Goal: Check status: Check status

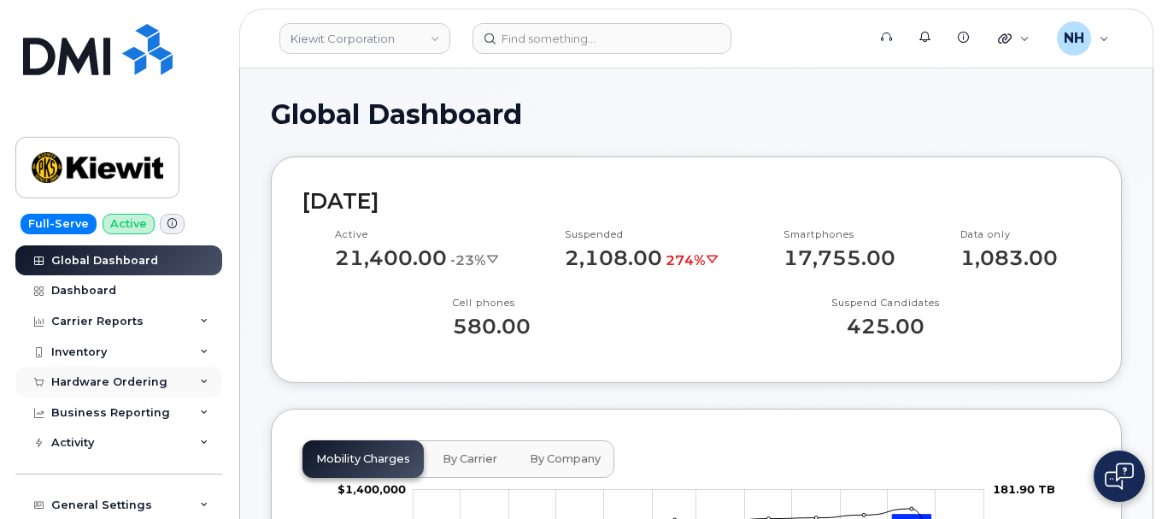
click at [93, 384] on div "Hardware Ordering" at bounding box center [109, 382] width 116 height 14
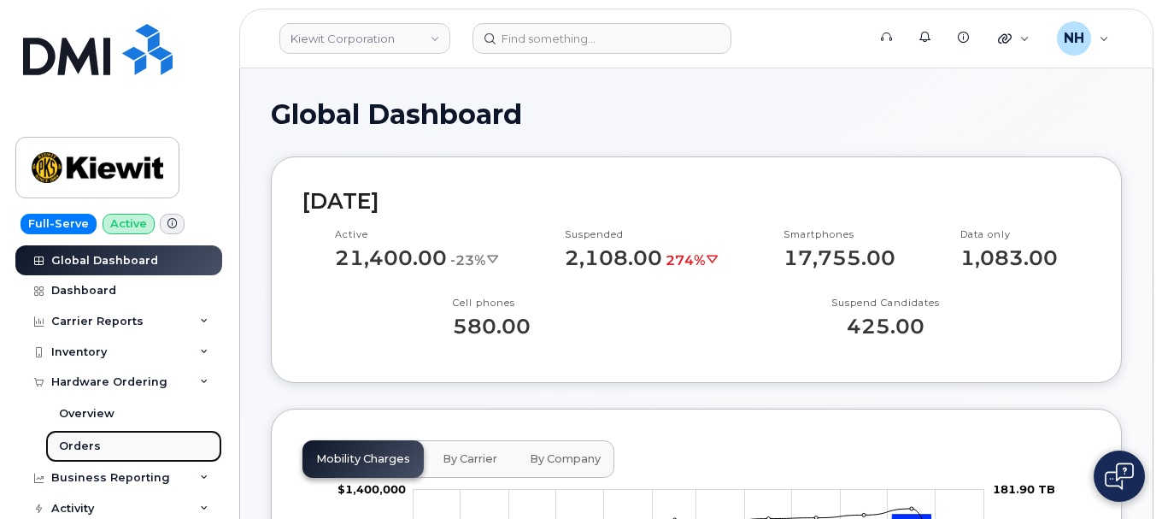
click at [80, 451] on div "Orders" at bounding box center [80, 445] width 42 height 15
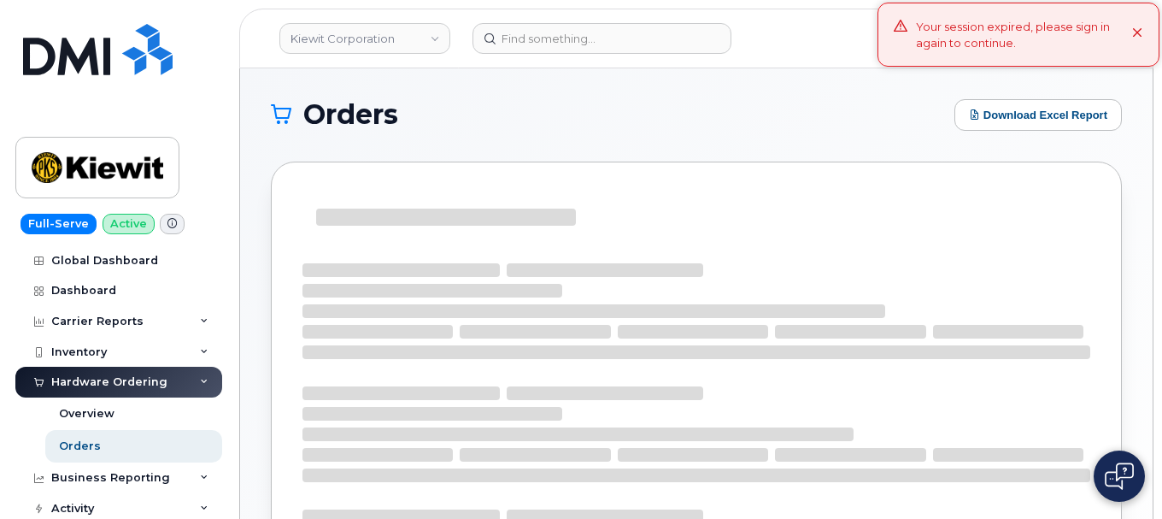
click at [974, 36] on div "Your session expired, please sign in again to continue." at bounding box center [1024, 35] width 216 height 32
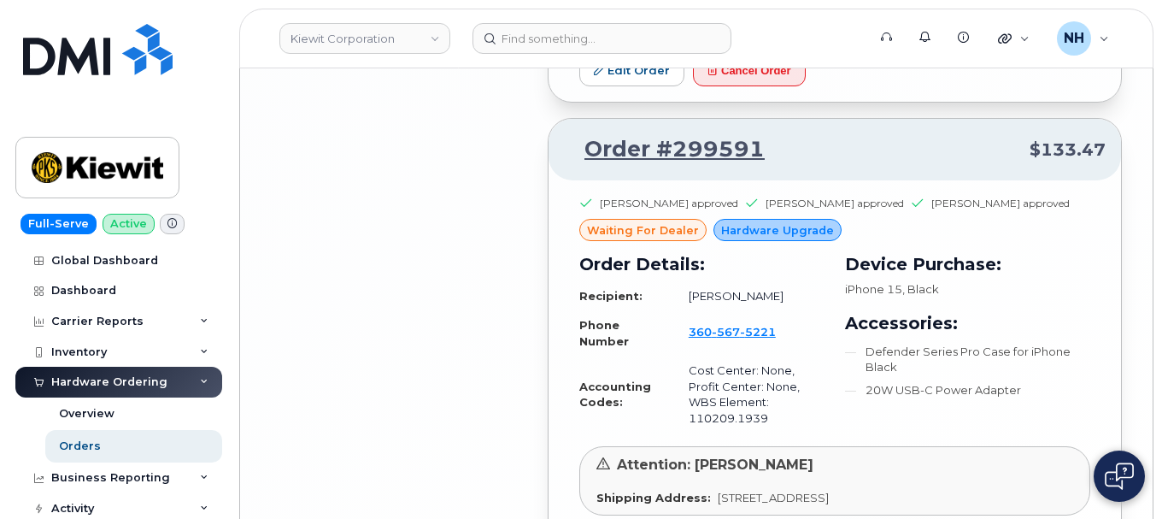
scroll to position [3737, 0]
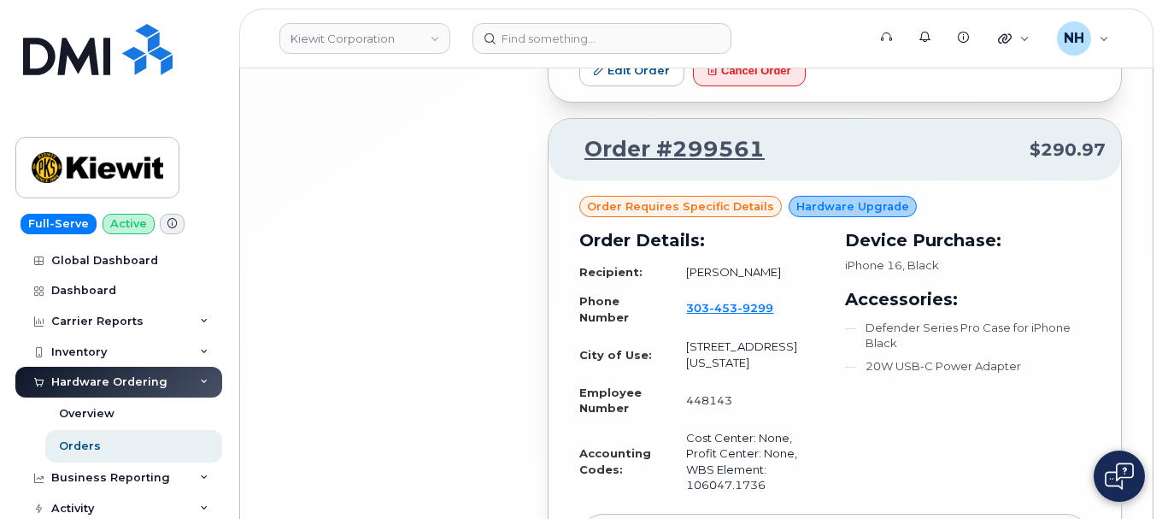
scroll to position [7859, 0]
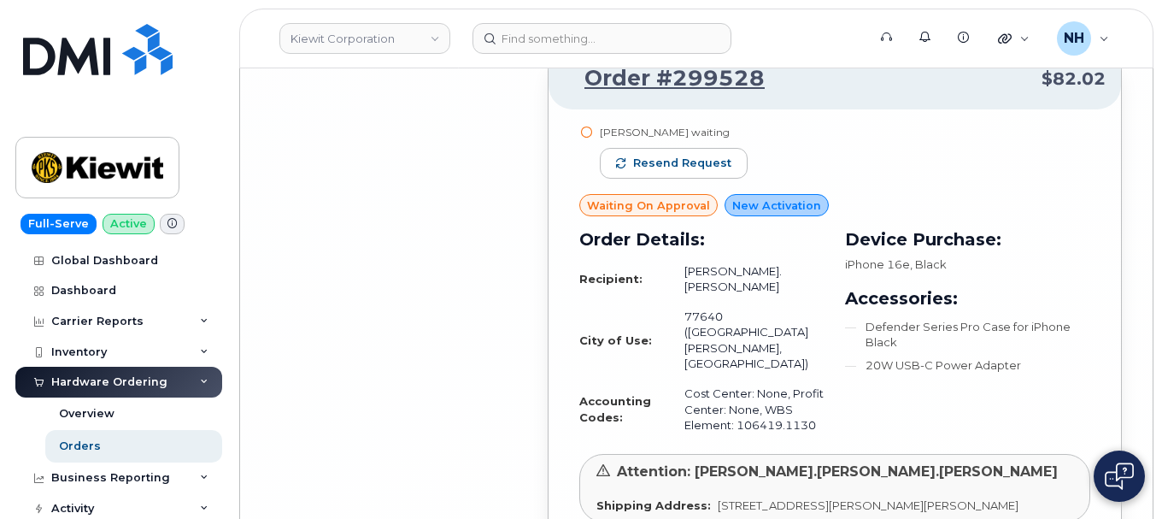
scroll to position [11893, 0]
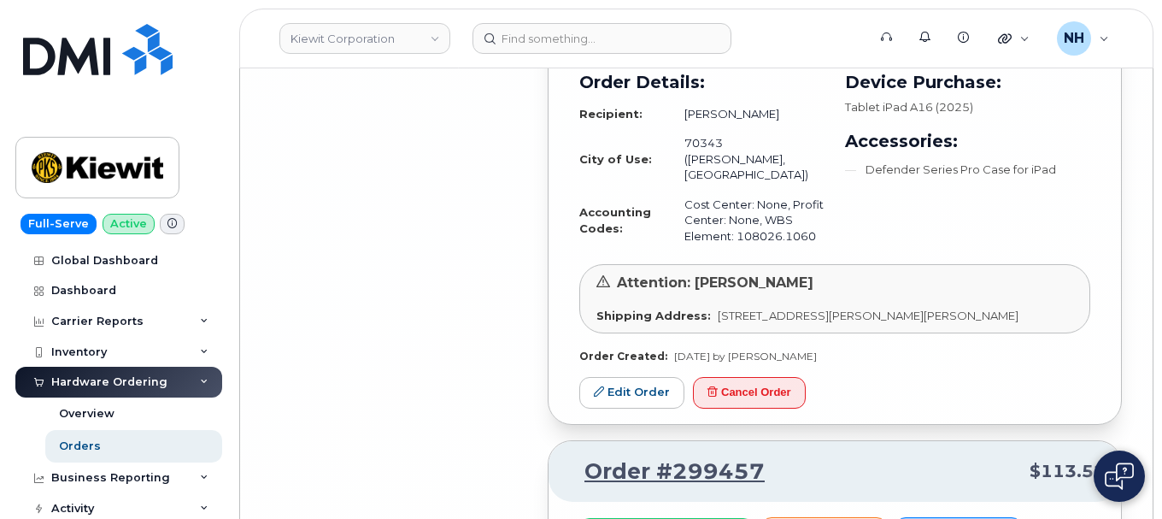
scroll to position [15938, 0]
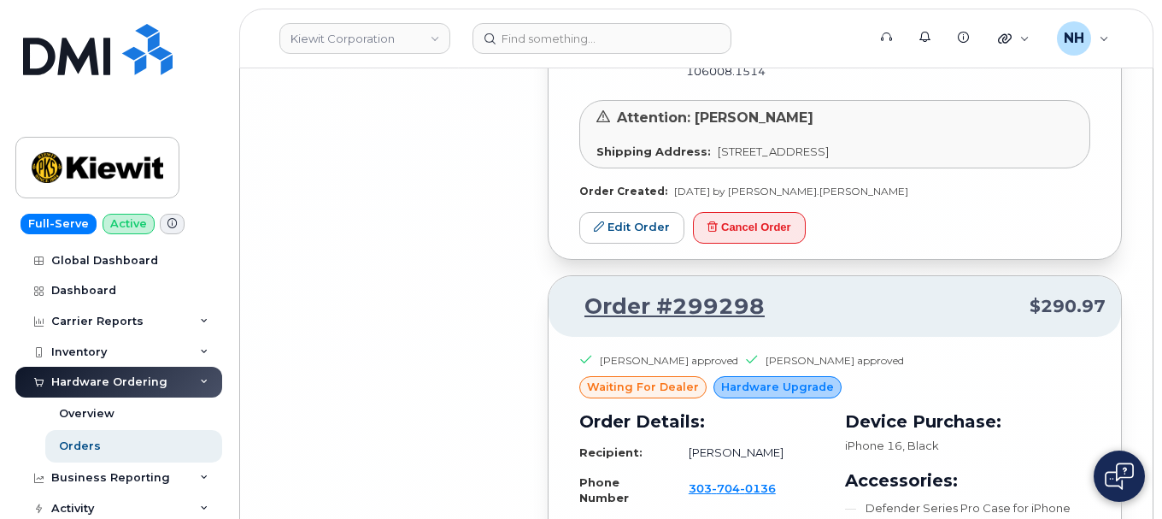
scroll to position [20044, 0]
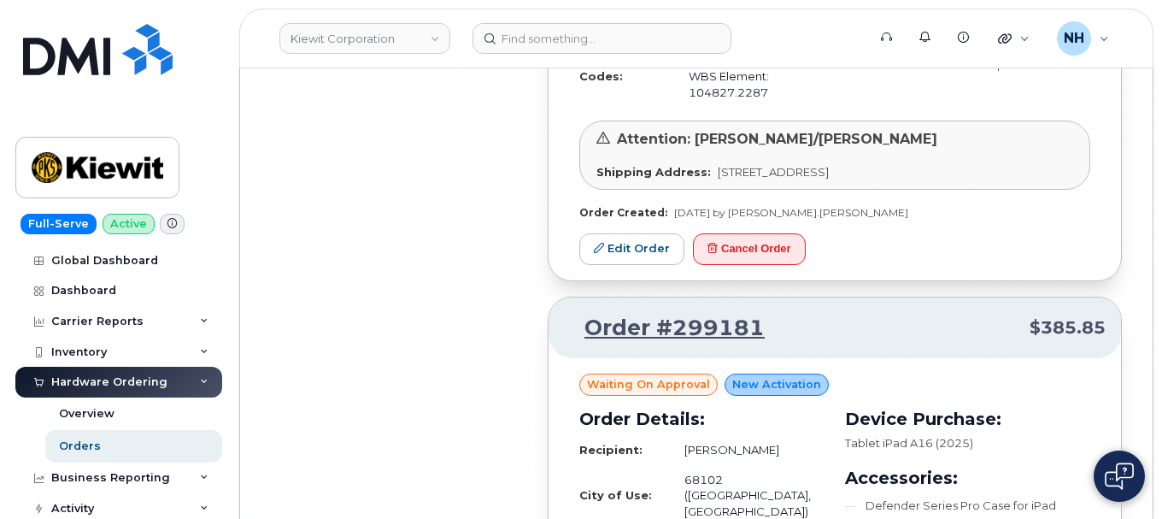
scroll to position [24684, 0]
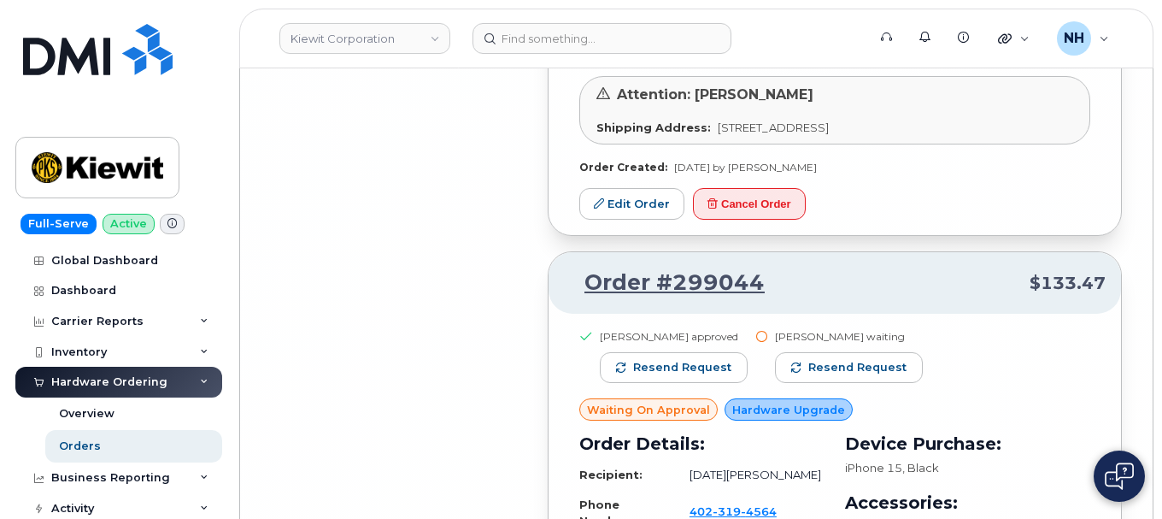
scroll to position [28839, 0]
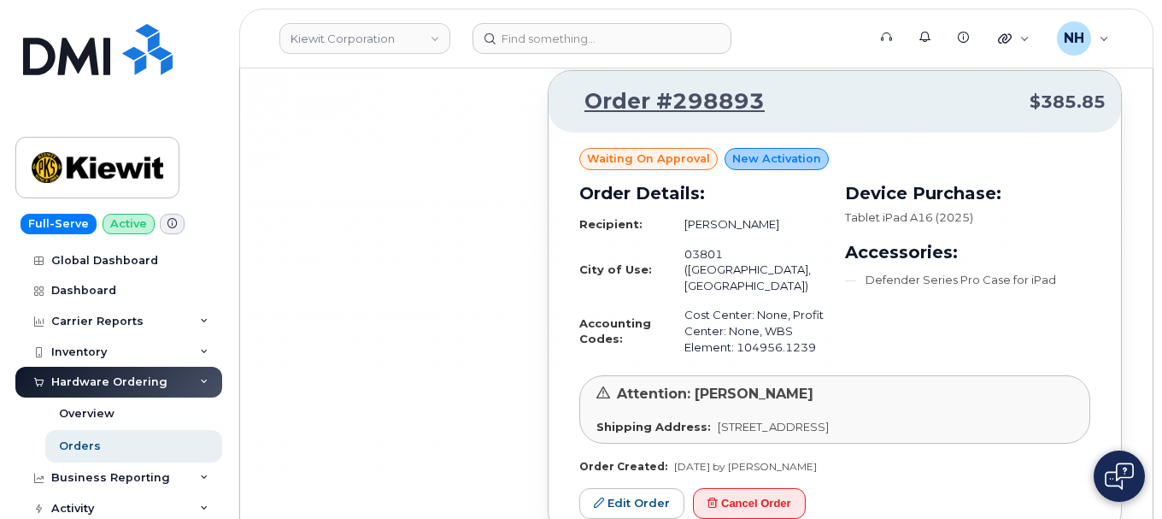
scroll to position [32757, 0]
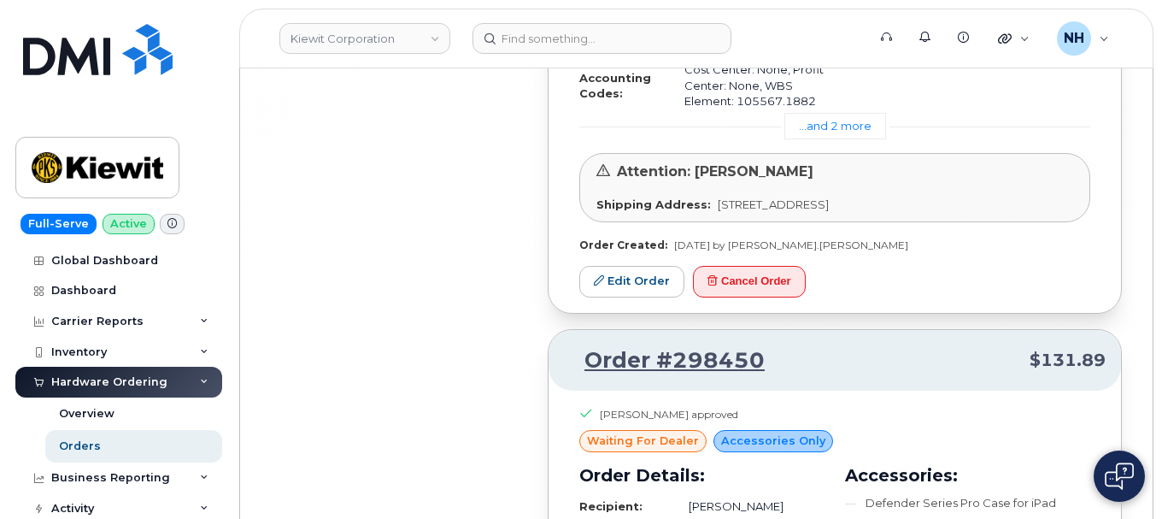
scroll to position [36921, 0]
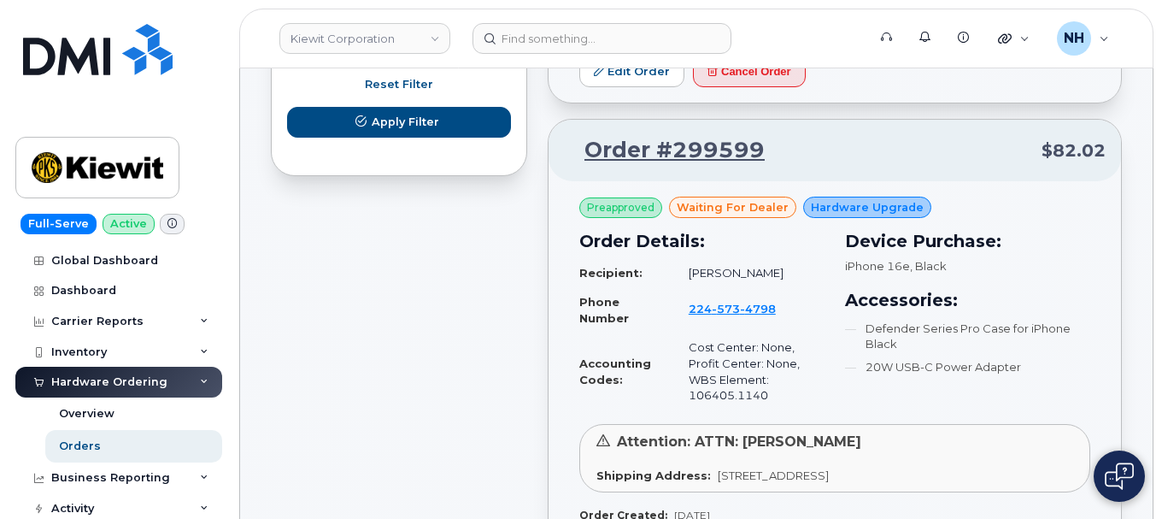
scroll to position [0, 0]
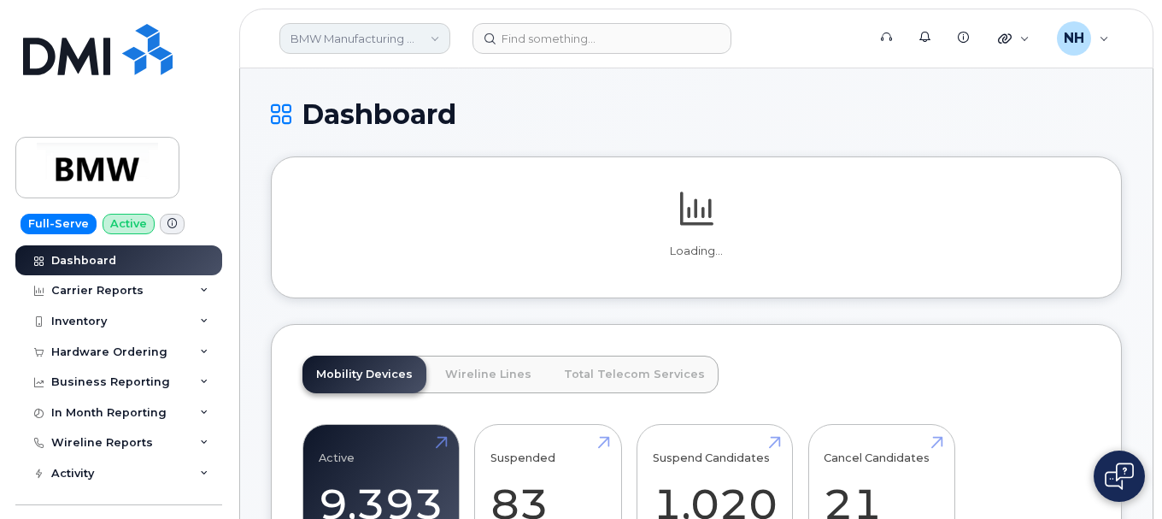
click at [394, 38] on link "BMW Manufacturing Co LLC" at bounding box center [364, 38] width 171 height 31
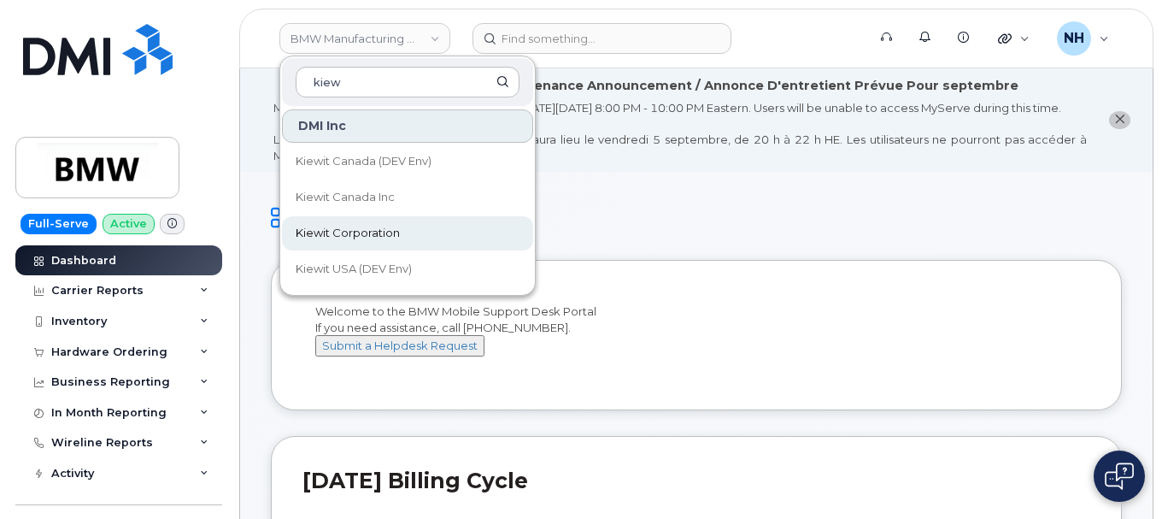
type input "kiew"
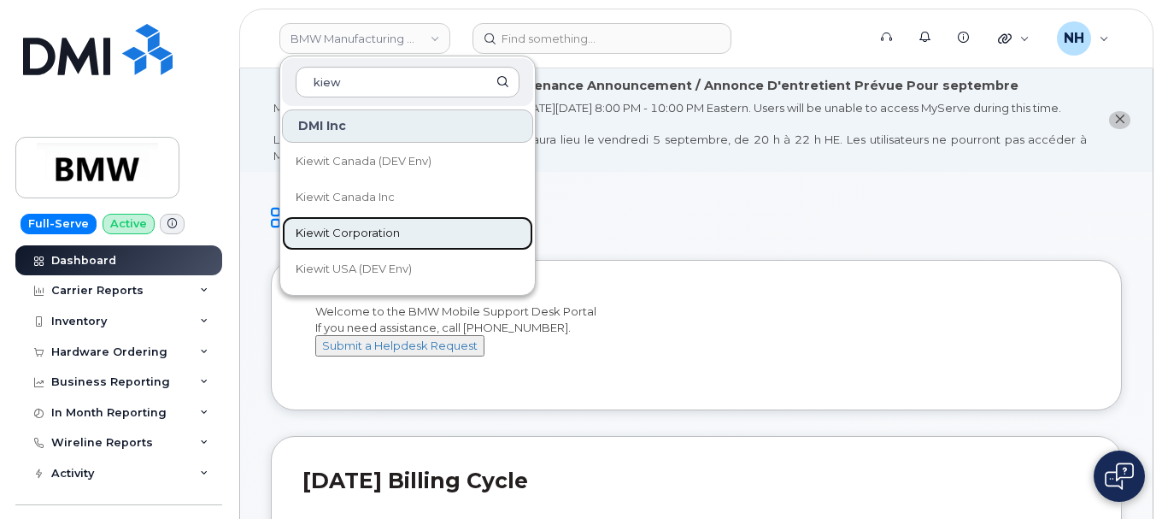
click at [385, 223] on link "Kiewit Corporation" at bounding box center [407, 233] width 251 height 34
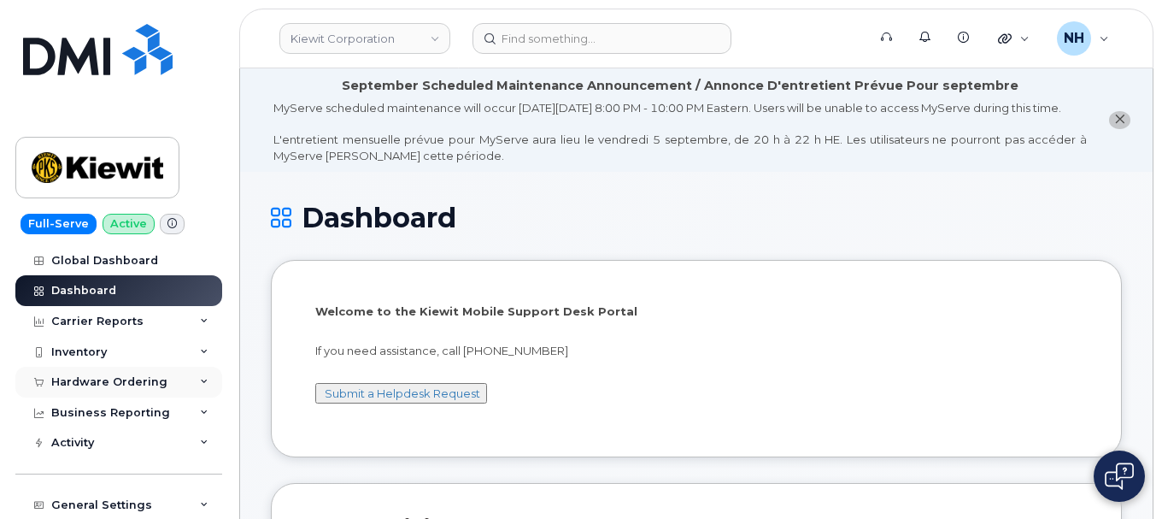
click at [106, 382] on div "Hardware Ordering" at bounding box center [109, 382] width 116 height 14
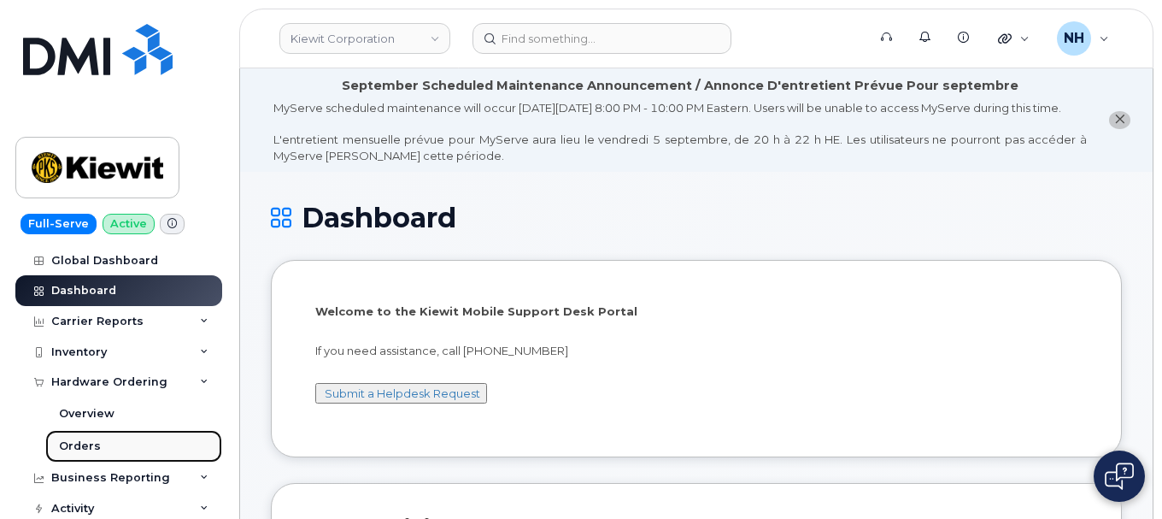
click at [84, 450] on div "Orders" at bounding box center [80, 445] width 42 height 15
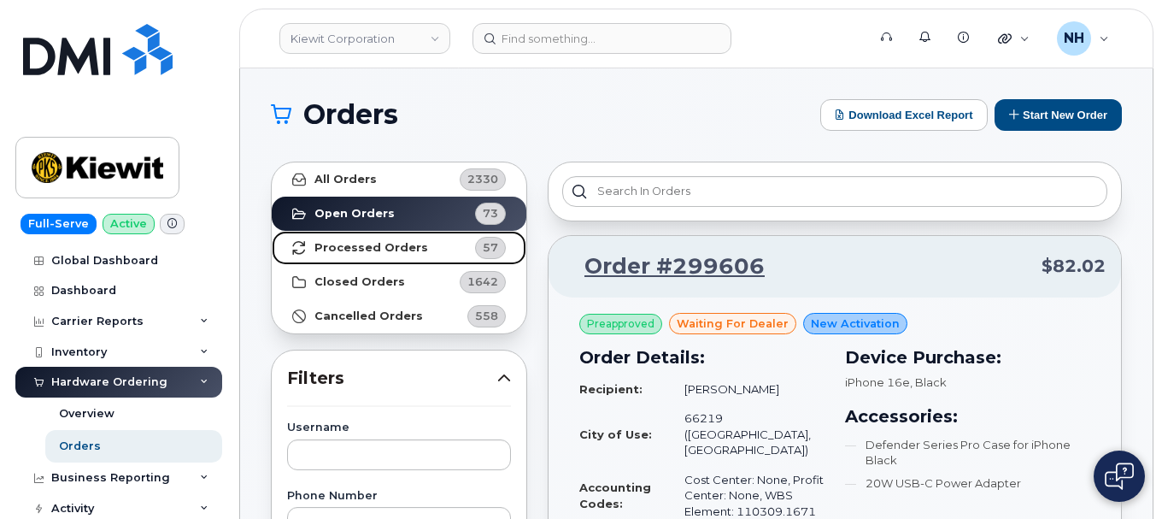
click at [385, 246] on strong "Processed Orders" at bounding box center [371, 248] width 114 height 14
